Goal: Find specific page/section

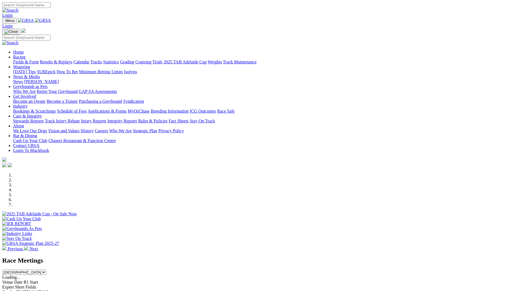
click at [25, 55] on link "Racing" at bounding box center [19, 57] width 12 height 5
click at [39, 60] on link "Fields & Form" at bounding box center [26, 62] width 26 height 5
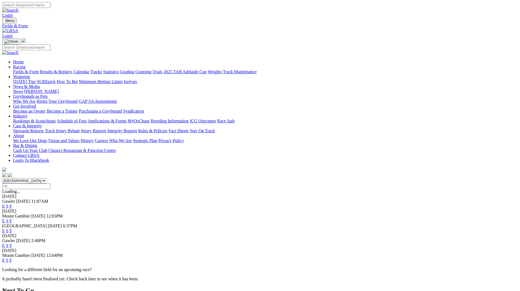
click at [5, 204] on link "E" at bounding box center [3, 206] width 3 height 5
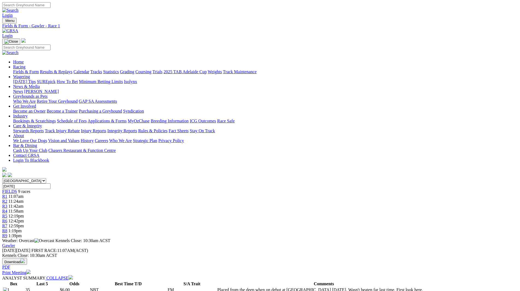
click at [31, 270] on link "Print Meeting" at bounding box center [16, 272] width 28 height 5
